Goal: Transaction & Acquisition: Purchase product/service

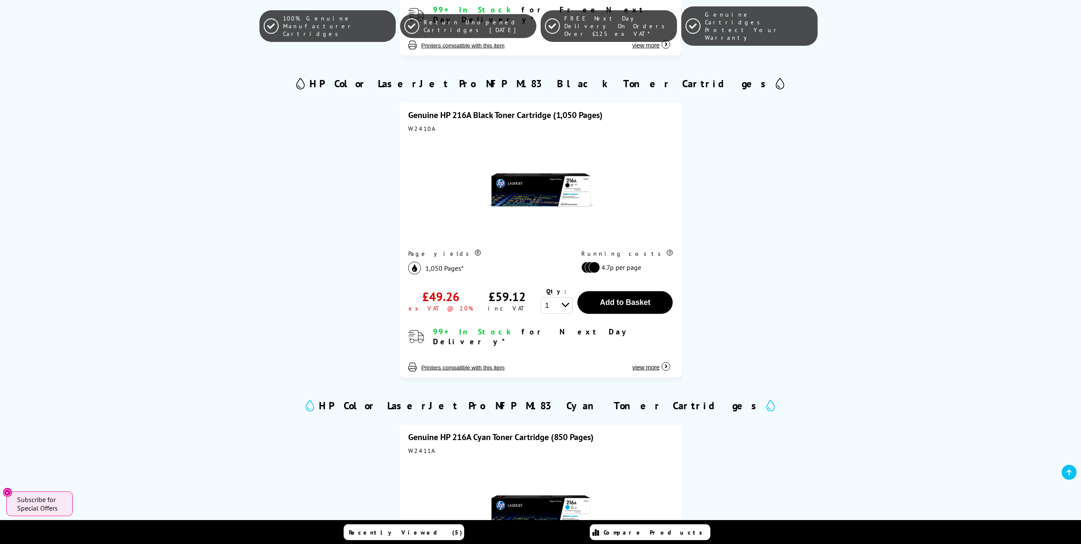
scroll to position [456, 0]
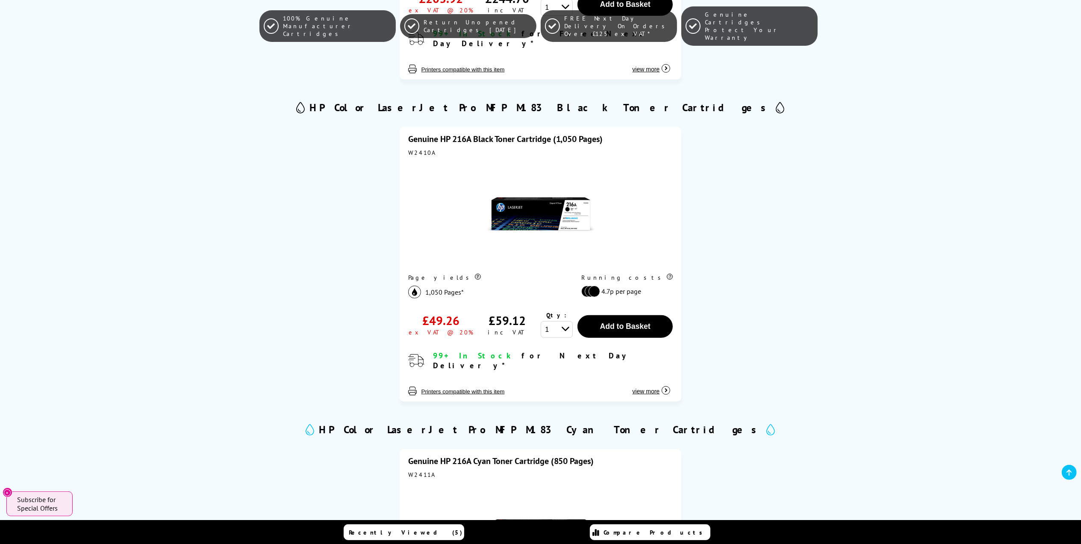
click at [419, 149] on div "W2410A" at bounding box center [540, 153] width 265 height 8
copy div "W2410A"
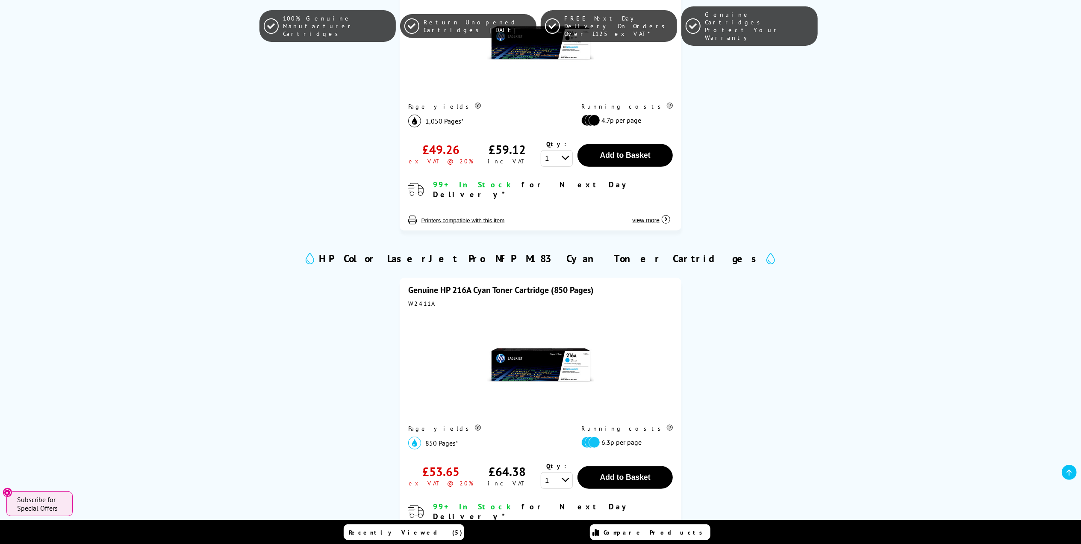
scroll to position [684, 0]
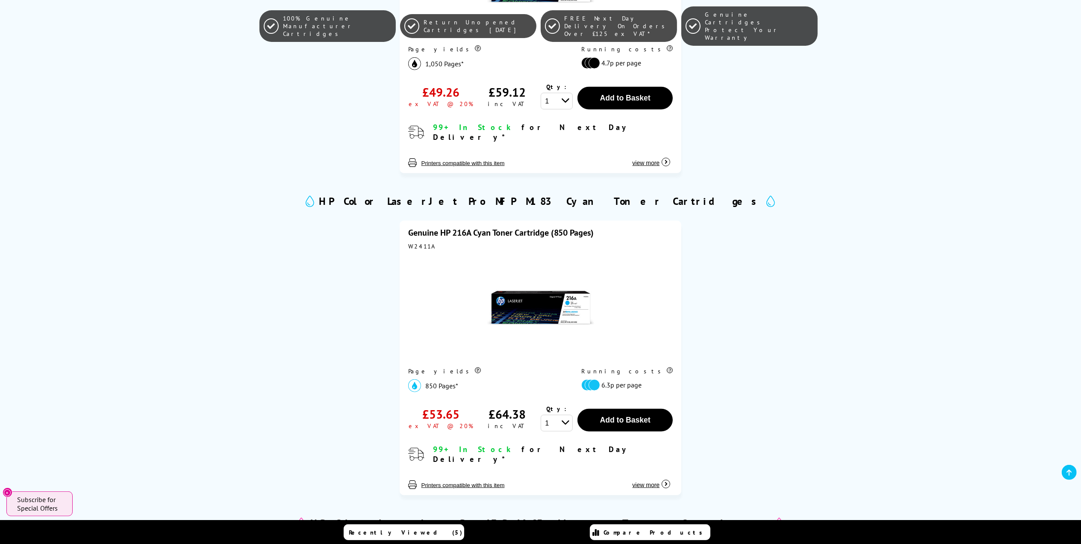
click at [419, 242] on div "W2411A" at bounding box center [540, 246] width 265 height 8
click at [358, 276] on div "Genuine HP 216A Cyan Toner Cartridge (850 Pages) W2411A Page yields 850 Pages* …" at bounding box center [540, 359] width 619 height 298
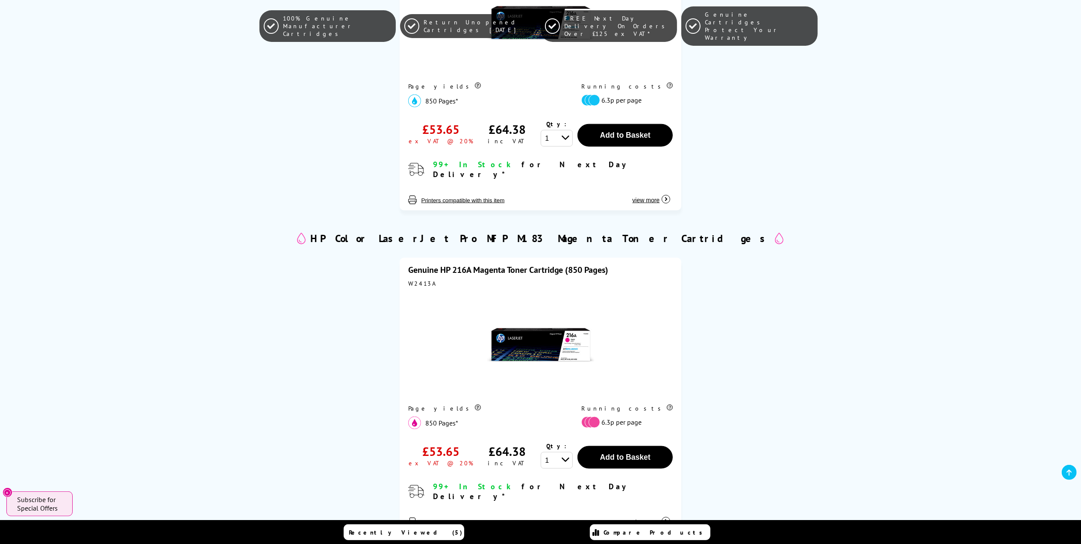
scroll to position [1026, 0]
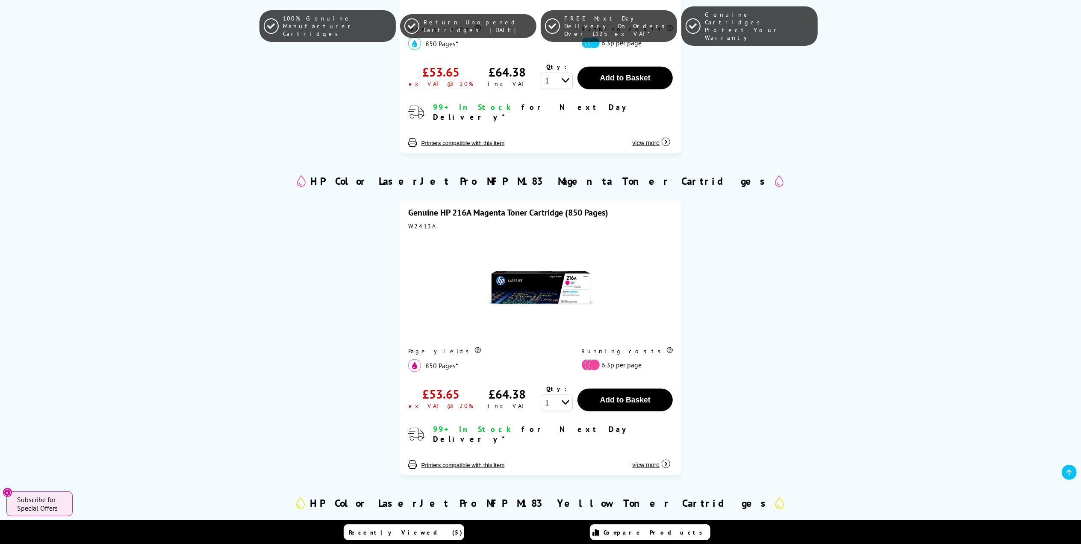
click at [426, 222] on div "W2413A" at bounding box center [540, 226] width 265 height 8
click at [452, 234] on div at bounding box center [540, 288] width 265 height 109
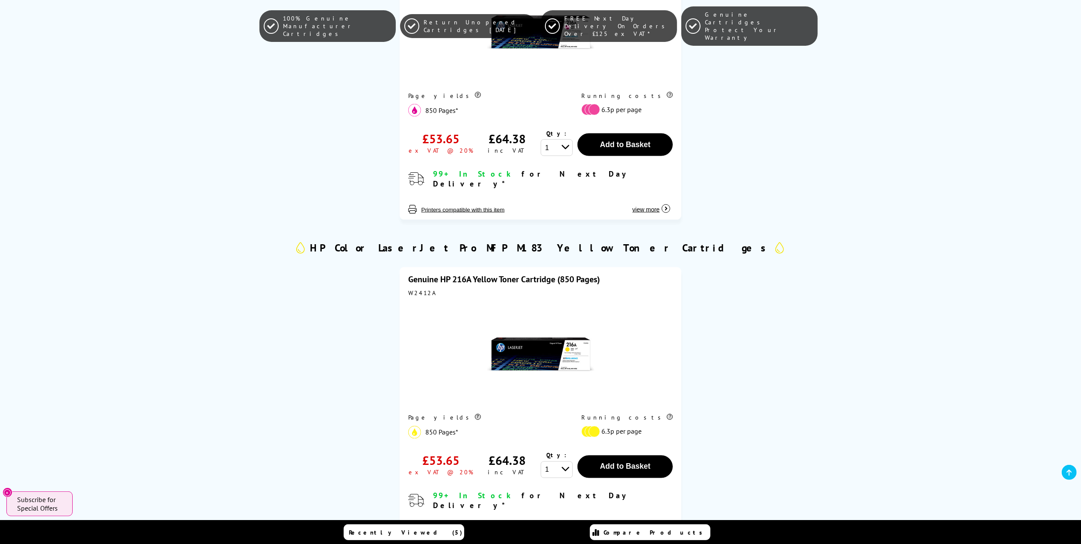
scroll to position [1368, 0]
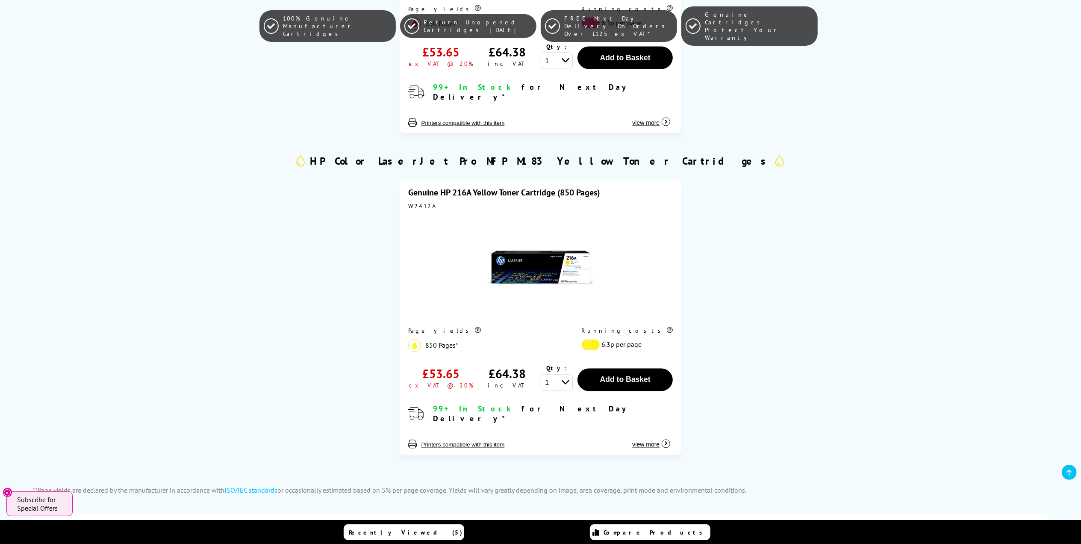
click at [358, 228] on div "Genuine HP 216A Yellow Toner Cartridge (850 Pages) W2412A Page yields 850 Pages…" at bounding box center [540, 319] width 619 height 298
click at [425, 202] on div "W2412A" at bounding box center [540, 206] width 265 height 8
click at [435, 214] on div at bounding box center [540, 268] width 265 height 109
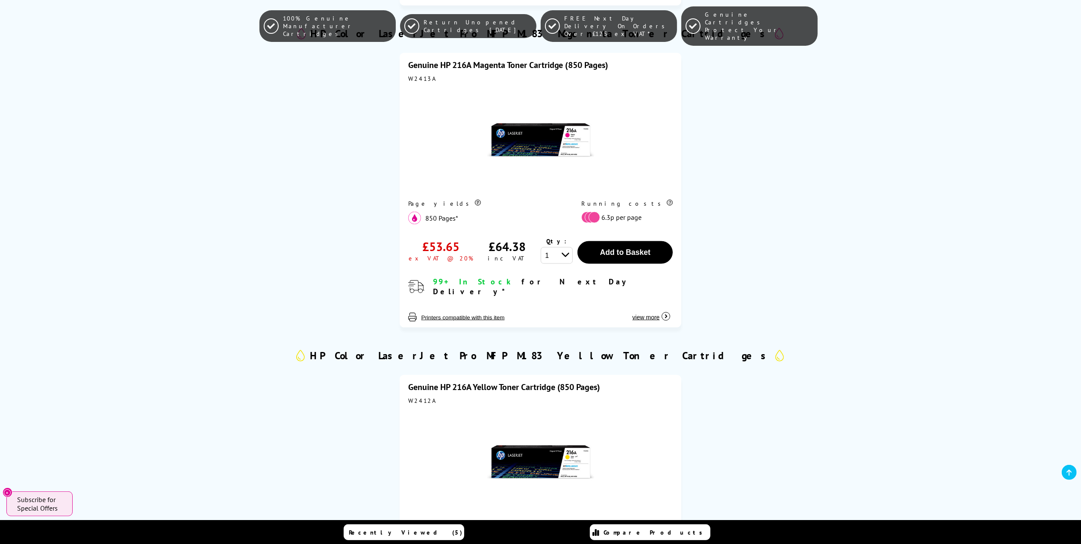
scroll to position [1197, 0]
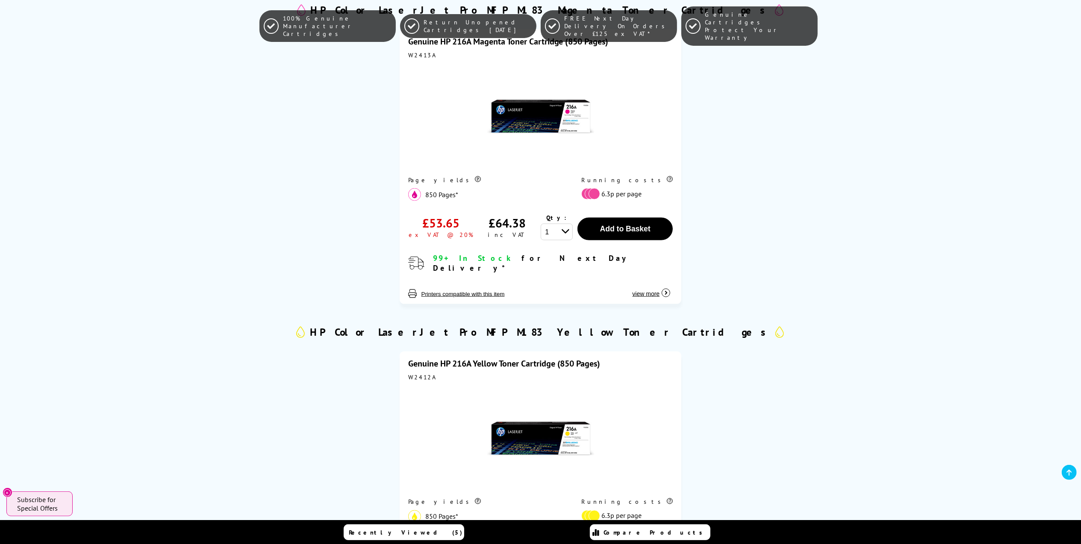
click at [424, 373] on div "W2412A" at bounding box center [540, 377] width 265 height 8
copy div "W2412A"
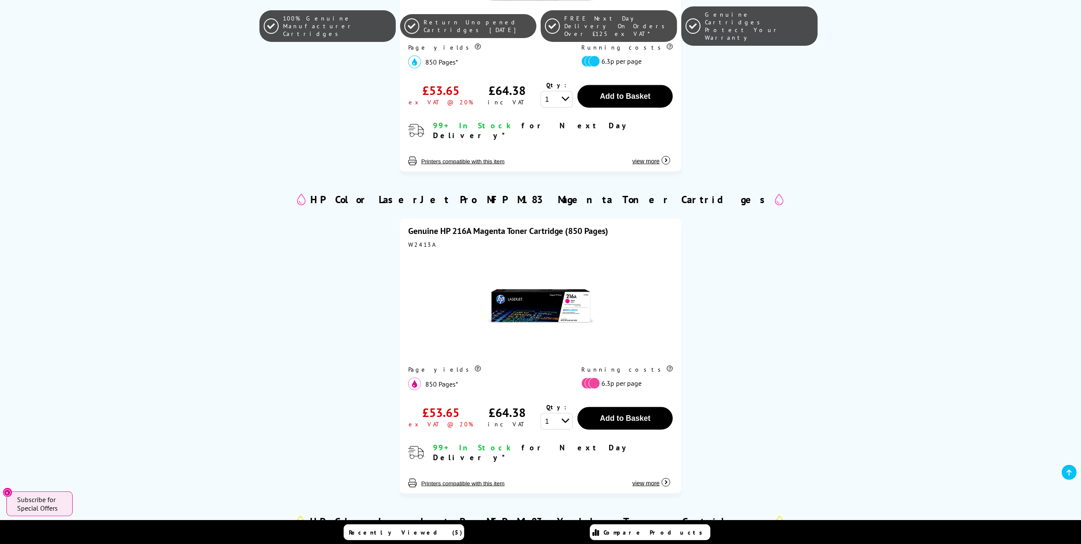
scroll to position [968, 0]
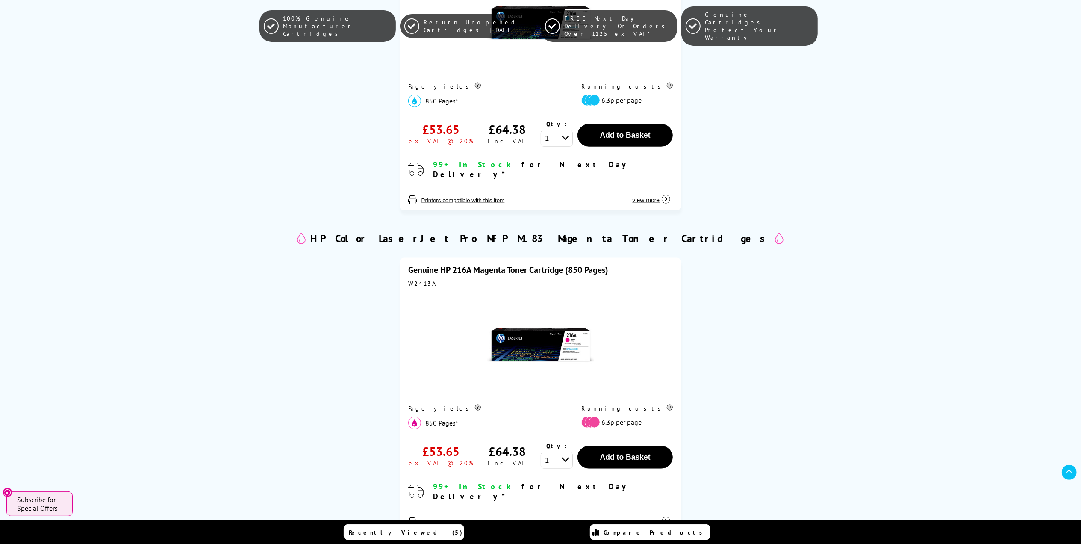
click at [408, 280] on div "W2413A" at bounding box center [540, 284] width 265 height 8
click at [415, 280] on div "W2413A" at bounding box center [540, 284] width 265 height 8
copy div "W2413A"
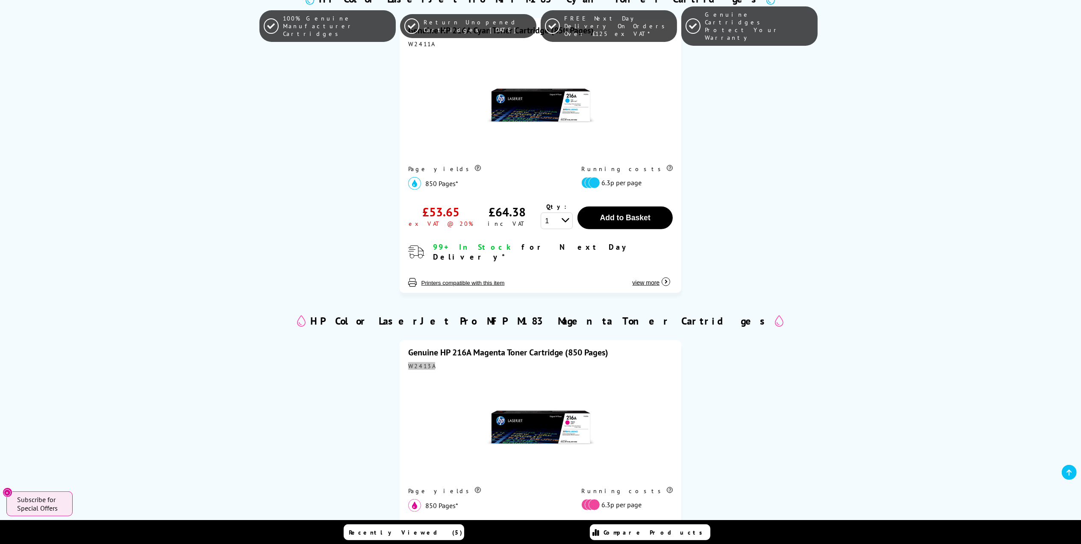
scroll to position [741, 0]
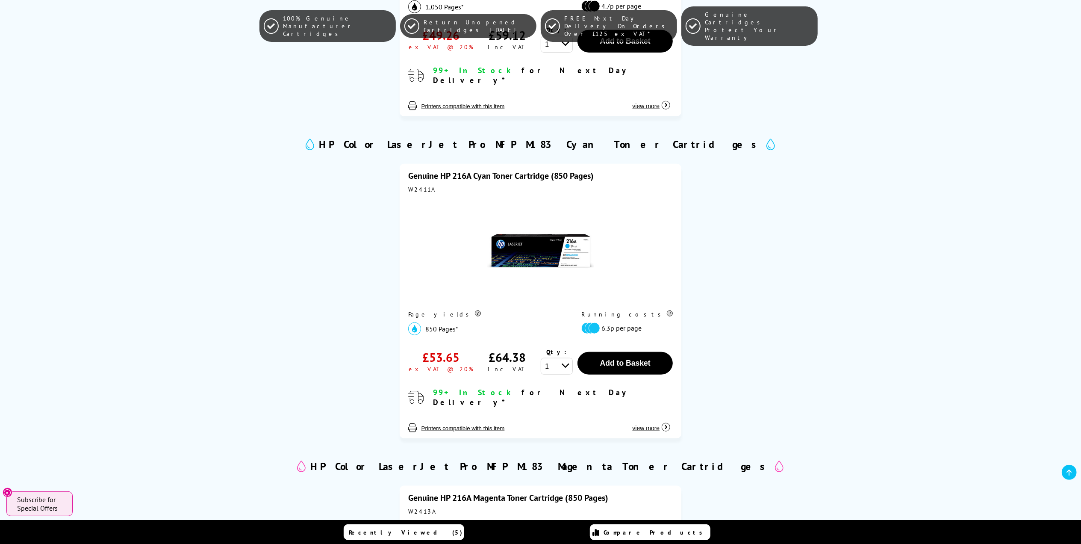
click at [426, 185] on div "W2411A" at bounding box center [540, 189] width 265 height 8
copy div "W2411A"
